Goal: Find specific page/section: Find specific page/section

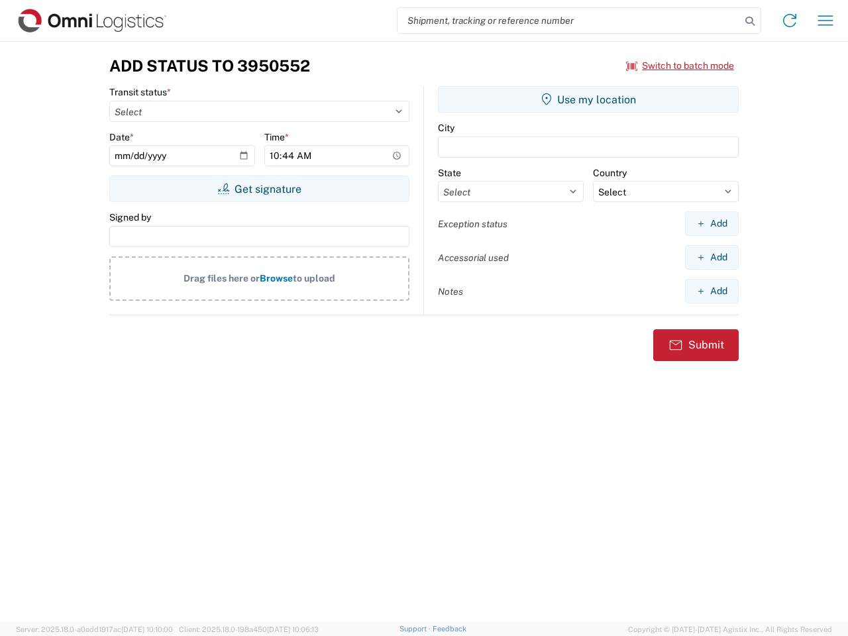
click at [569, 21] on input "search" at bounding box center [569, 20] width 343 height 25
click at [750, 21] on icon at bounding box center [750, 21] width 19 height 19
click at [790, 21] on icon at bounding box center [789, 20] width 21 height 21
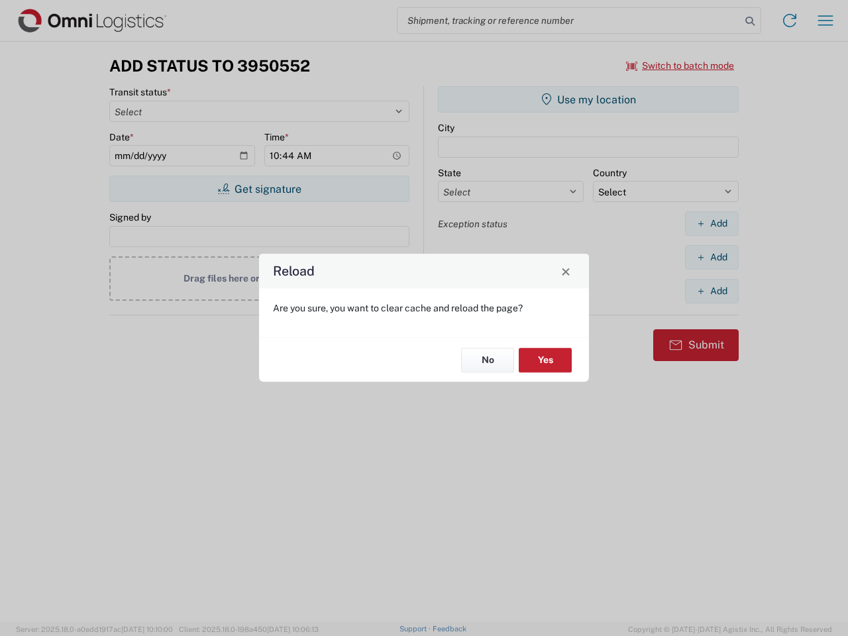
click at [826, 21] on div "Reload Are you sure, you want to clear cache and reload the page? No Yes" at bounding box center [424, 318] width 848 height 636
click at [680, 66] on div "Reload Are you sure, you want to clear cache and reload the page? No Yes" at bounding box center [424, 318] width 848 height 636
click at [259, 189] on div "Reload Are you sure, you want to clear cache and reload the page? No Yes" at bounding box center [424, 318] width 848 height 636
click at [588, 99] on div "Reload Are you sure, you want to clear cache and reload the page? No Yes" at bounding box center [424, 318] width 848 height 636
click at [712, 223] on div "Reload Are you sure, you want to clear cache and reload the page? No Yes" at bounding box center [424, 318] width 848 height 636
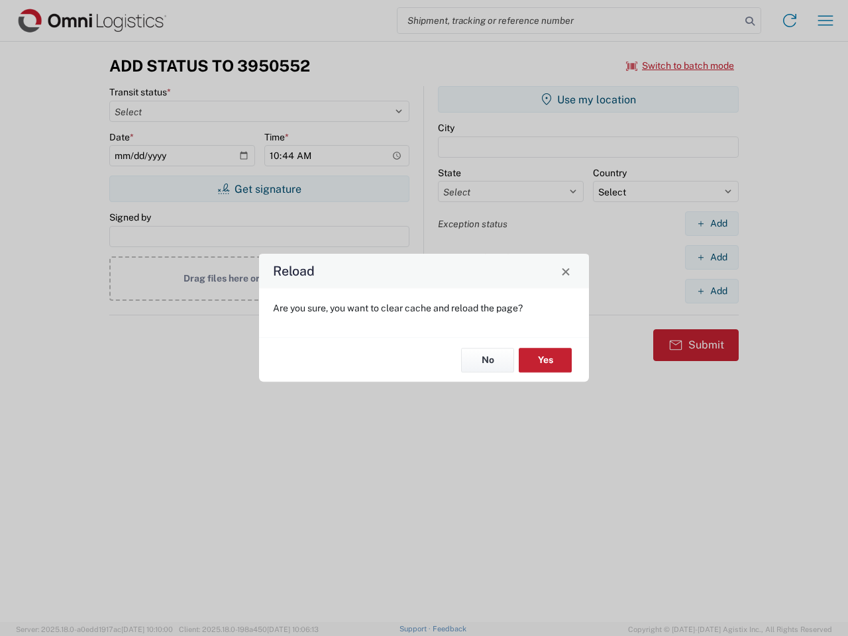
click at [712, 257] on div "Reload Are you sure, you want to clear cache and reload the page? No Yes" at bounding box center [424, 318] width 848 height 636
click at [712, 291] on div "Reload Are you sure, you want to clear cache and reload the page? No Yes" at bounding box center [424, 318] width 848 height 636
